Goal: Task Accomplishment & Management: Complete application form

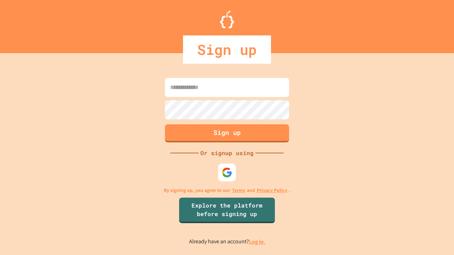
click at [257, 242] on link "Log in." at bounding box center [257, 241] width 16 height 7
